Goal: Submit feedback/report problem

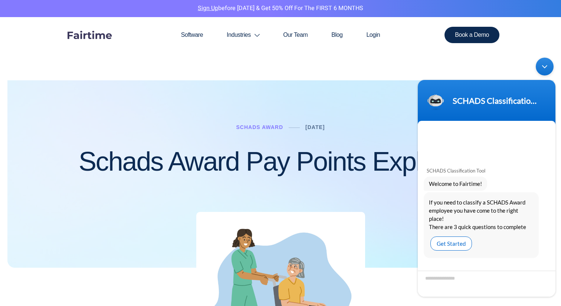
click at [456, 245] on div "Get Started" at bounding box center [452, 243] width 42 height 14
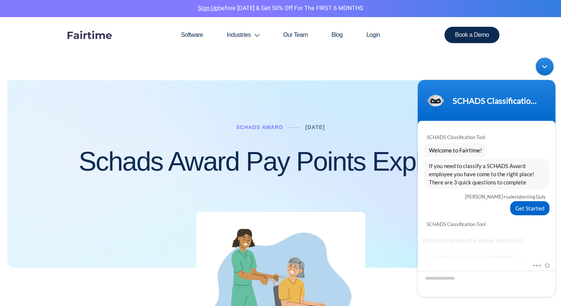
scroll to position [131, 0]
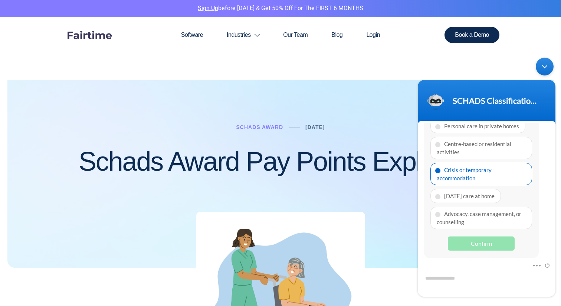
click at [463, 175] on div "Crisis or temporary accommodation" at bounding box center [482, 174] width 102 height 22
click at [481, 236] on div "Confirm" at bounding box center [481, 243] width 67 height 14
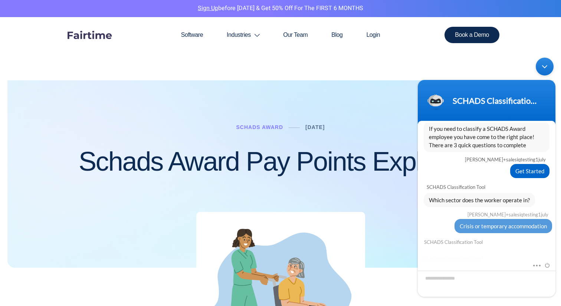
scroll to position [108, 0]
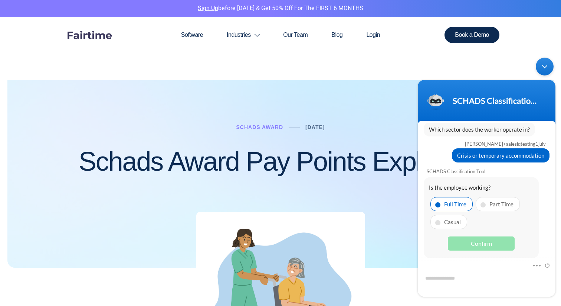
click at [443, 199] on div "Full Time" at bounding box center [452, 204] width 42 height 14
click at [442, 208] on div "Full Time" at bounding box center [452, 204] width 42 height 14
click at [439, 220] on span at bounding box center [438, 222] width 5 height 5
click at [483, 243] on div "Confirm" at bounding box center [481, 243] width 67 height 14
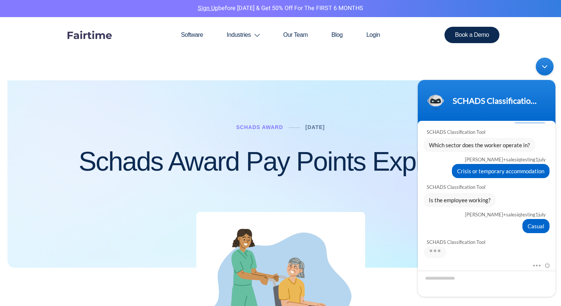
scroll to position [221, 0]
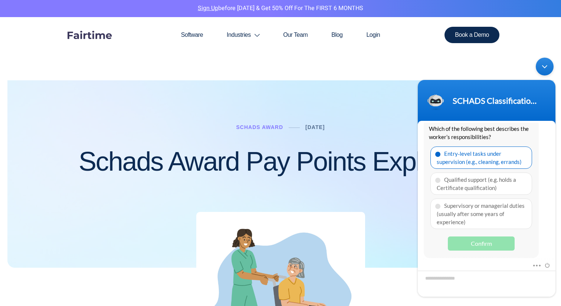
click at [437, 153] on span at bounding box center [438, 153] width 5 height 5
click at [475, 242] on div "Confirm" at bounding box center [481, 243] width 67 height 14
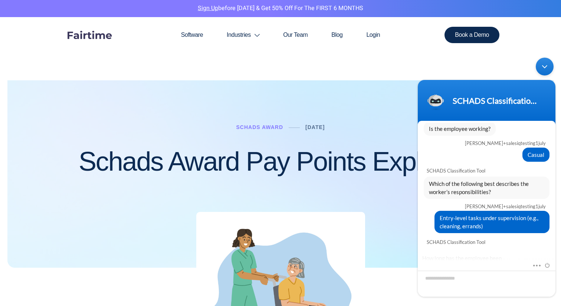
scroll to position [250, 0]
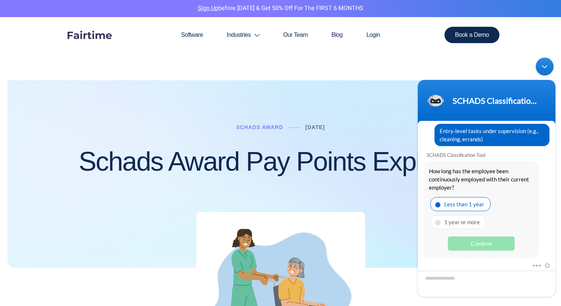
click at [441, 203] on div "Less than 1 year" at bounding box center [461, 204] width 60 height 14
click at [475, 239] on div "Confirm" at bounding box center [481, 243] width 67 height 14
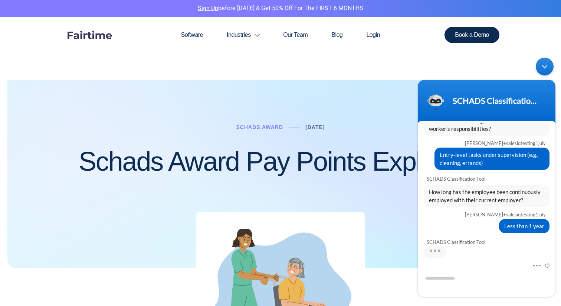
scroll to position [272, 0]
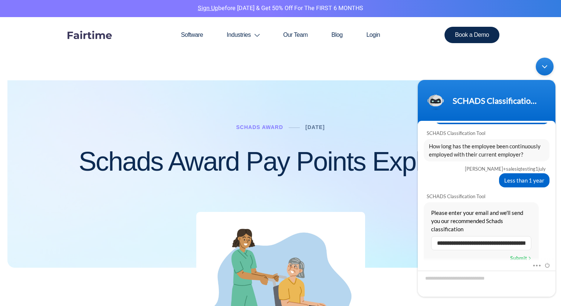
drag, startPoint x: 506, startPoint y: 244, endPoint x: 495, endPoint y: 243, distance: 11.2
click at [495, 243] on input "**********" at bounding box center [481, 243] width 100 height 14
type input "**********"
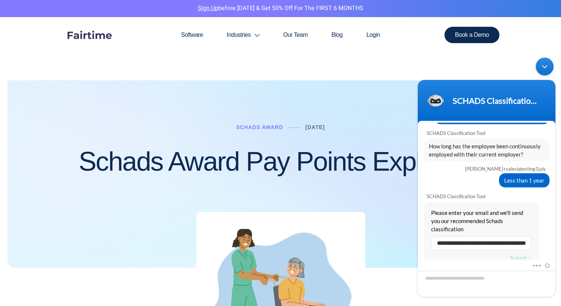
click at [517, 261] on div "Mute Send email" at bounding box center [487, 279] width 138 height 36
click at [523, 257] on div "Submit" at bounding box center [521, 258] width 21 height 10
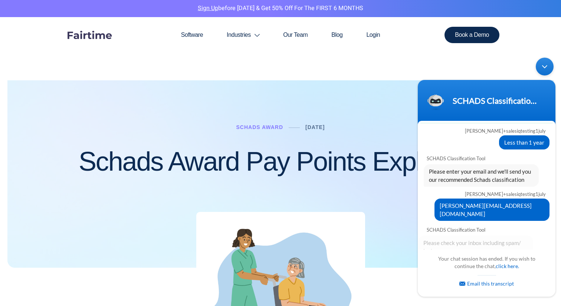
scroll to position [350, 0]
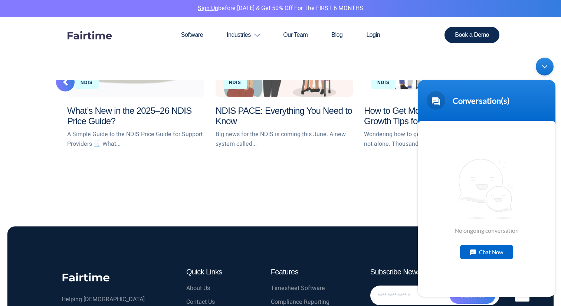
click at [543, 63] on div "Minimize live chat window" at bounding box center [545, 67] width 18 height 18
